Goal: Contribute content

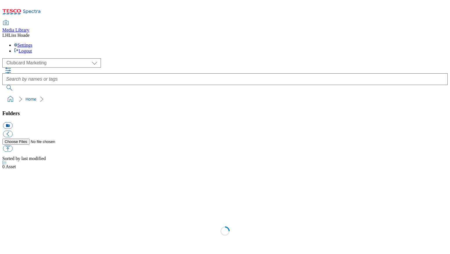
scroll to position [0, 0]
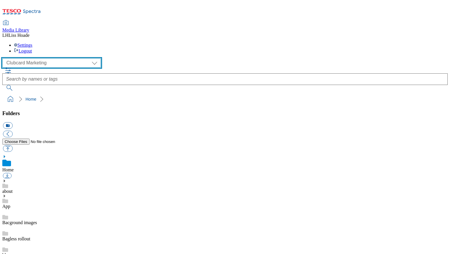
click at [37, 58] on select "Clubcard Marketing Dotcom [GEOGRAPHIC_DATA] GHS Marketing [GEOGRAPHIC_DATA] GHS…" at bounding box center [51, 62] width 99 height 9
select select "flare-ghs-mktg"
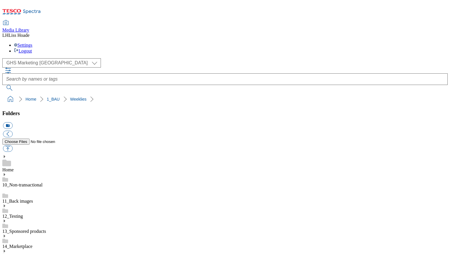
click at [12, 122] on button "icon_new_folder" at bounding box center [8, 125] width 10 height 7
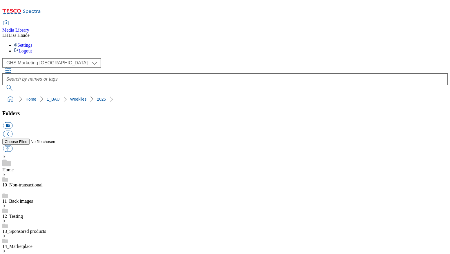
type input "2529"
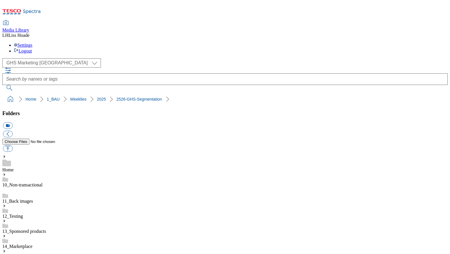
drag, startPoint x: 61, startPoint y: 210, endPoint x: 41, endPoint y: 206, distance: 20.1
copy div "2526-GHS-Segmentation"
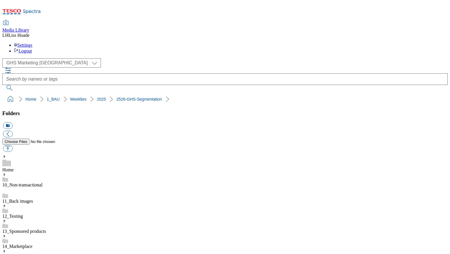
click at [12, 122] on button "icon_new_folder" at bounding box center [8, 125] width 10 height 7
paste input "2526-GHS-Segmentation"
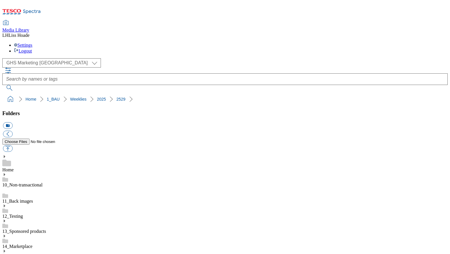
type input "2529-GHS-Segmentation"
click at [12, 145] on button "button" at bounding box center [8, 148] width 10 height 7
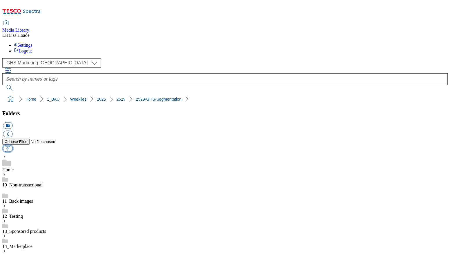
type input "C:\fakepath\2529-GHS-TradeStamp-Segmentation-test-GHP-BS1-Anchor.jpg"
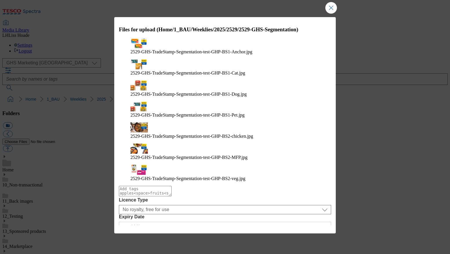
click at [318, 234] on button "Upload" at bounding box center [315, 239] width 27 height 11
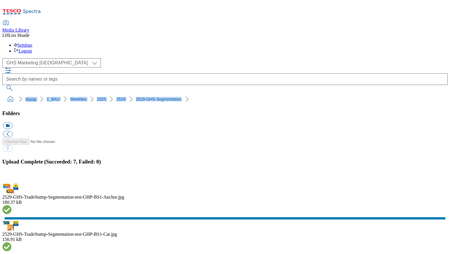
drag, startPoint x: 180, startPoint y: 55, endPoint x: 3, endPoint y: 56, distance: 176.7
click at [6, 94] on ol "Home 1_BAU Weeklies 2025 2529 2529-GHS-Segmentation" at bounding box center [227, 99] width 442 height 11
copy ol "Home 1_BAU Weeklies 2025 2529 2529-GHS-Segmentation"
